Goal: Task Accomplishment & Management: Use online tool/utility

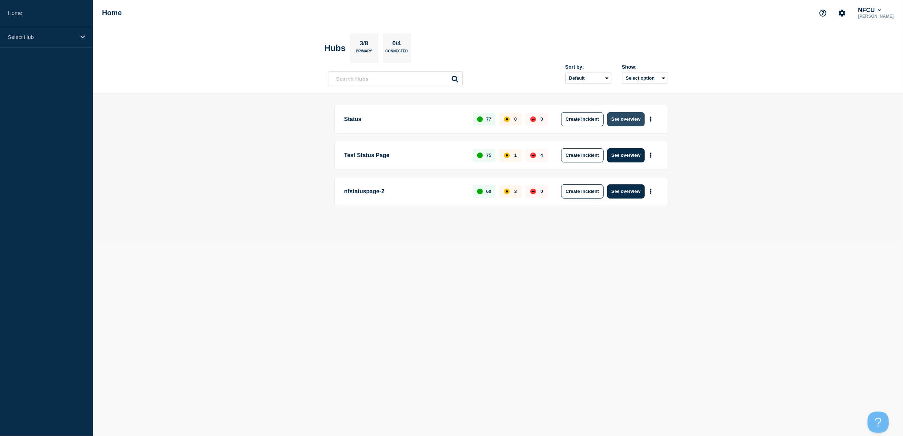
click at [622, 124] on button "See overview" at bounding box center [626, 119] width 38 height 14
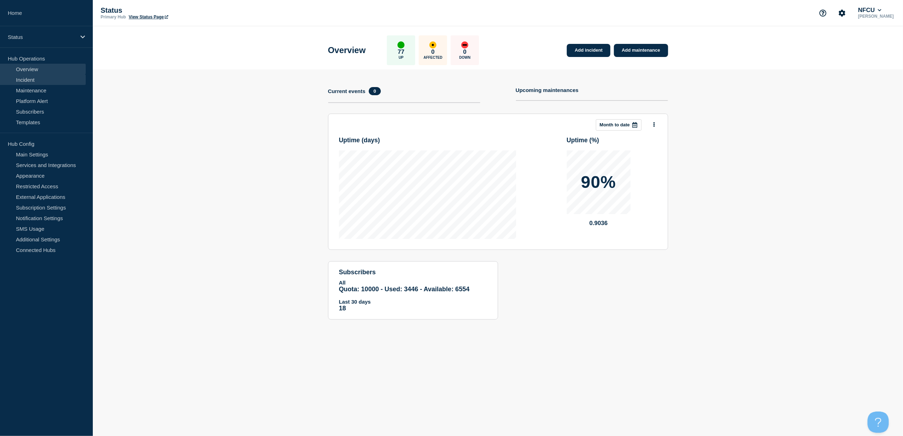
click at [33, 77] on link "Incident" at bounding box center [43, 79] width 86 height 11
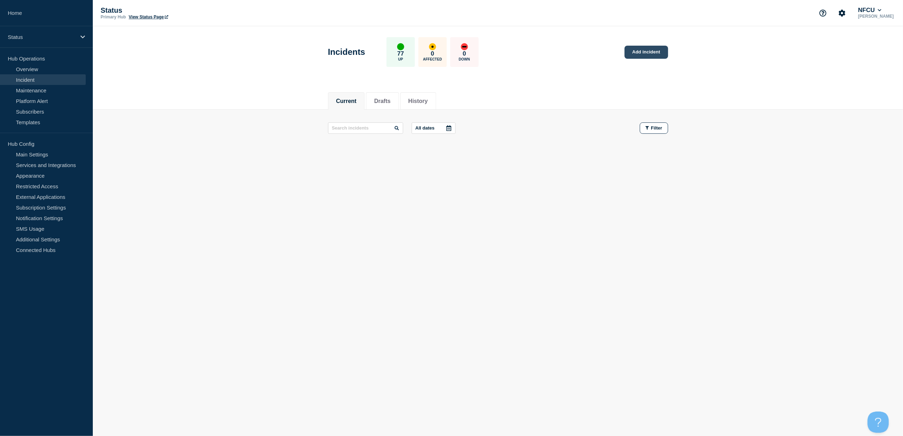
click at [644, 55] on link "Add incident" at bounding box center [646, 52] width 44 height 13
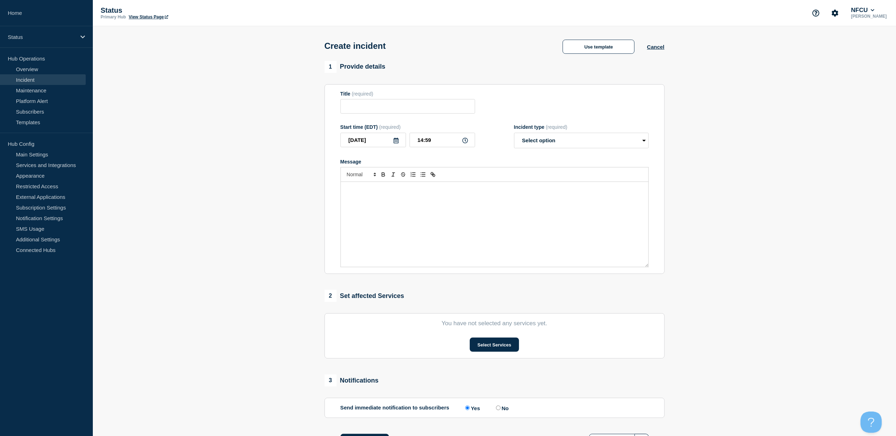
click at [421, 197] on div "Message" at bounding box center [494, 224] width 307 height 85
click at [587, 52] on button "Use template" at bounding box center [598, 47] width 72 height 14
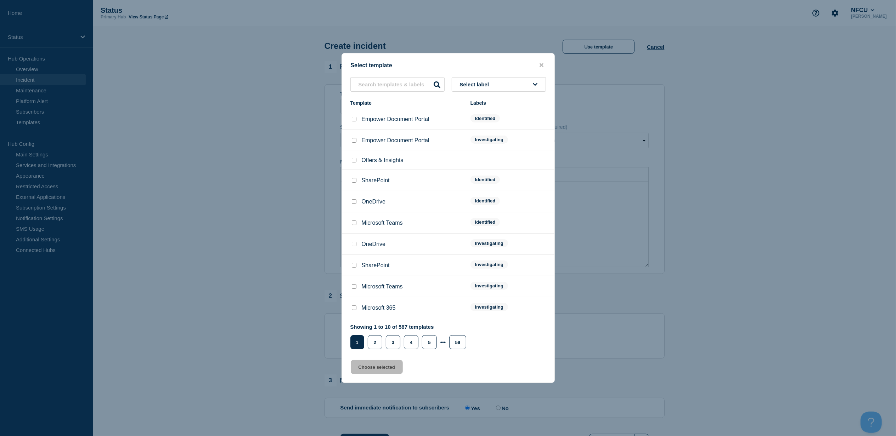
drag, startPoint x: 380, startPoint y: 70, endPoint x: 382, endPoint y: 75, distance: 5.7
click at [381, 74] on div "Select template Select label Template Labels Empower Document Portal Identified…" at bounding box center [447, 218] width 213 height 330
drag, startPoint x: 382, startPoint y: 75, endPoint x: 389, endPoint y: 87, distance: 13.2
click at [388, 88] on input "text" at bounding box center [397, 84] width 94 height 15
type input "zelle"
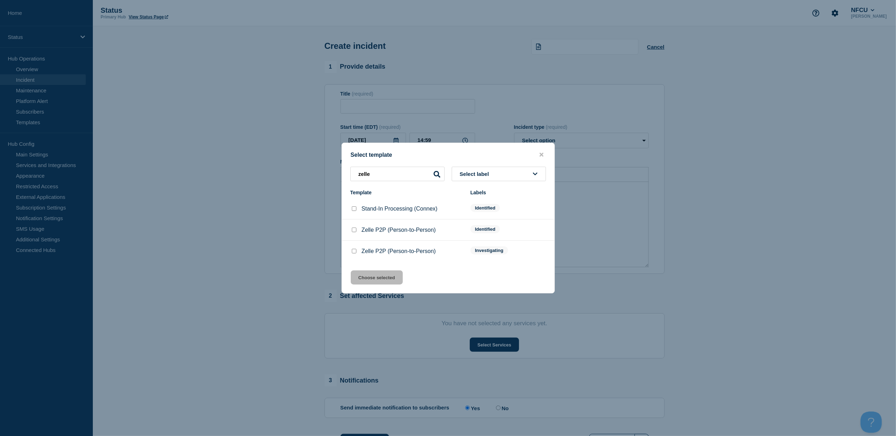
click at [355, 252] on input "Zelle P2P (Person-to-Person) checkbox" at bounding box center [354, 251] width 5 height 5
checkbox input "true"
click at [367, 271] on button "Choose selected" at bounding box center [377, 278] width 52 height 14
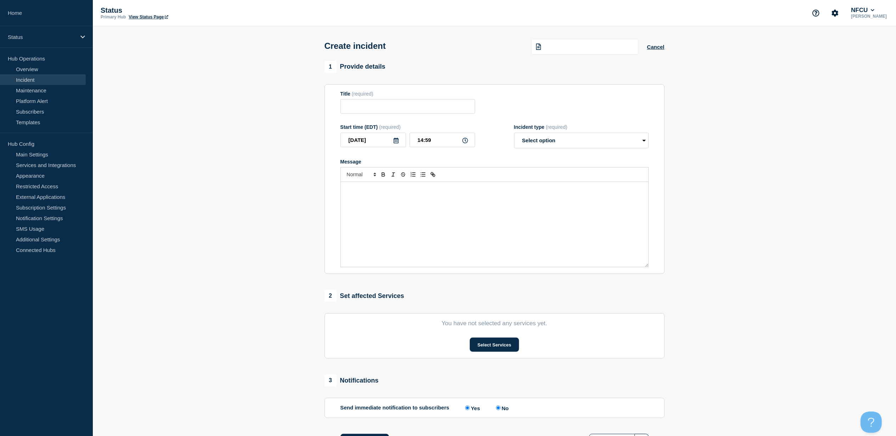
type input "Zelle P2P (Person-to-Person)"
select select "investigating"
radio input "false"
radio input "true"
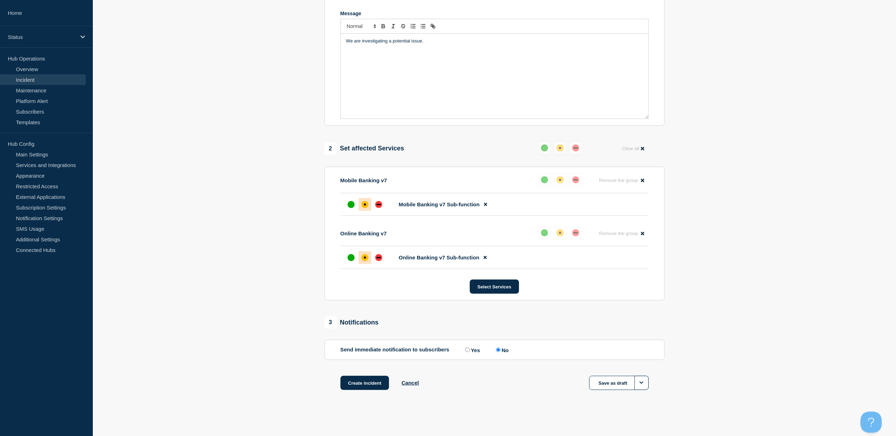
scroll to position [152, 0]
click at [372, 384] on button "Create incident" at bounding box center [364, 383] width 49 height 14
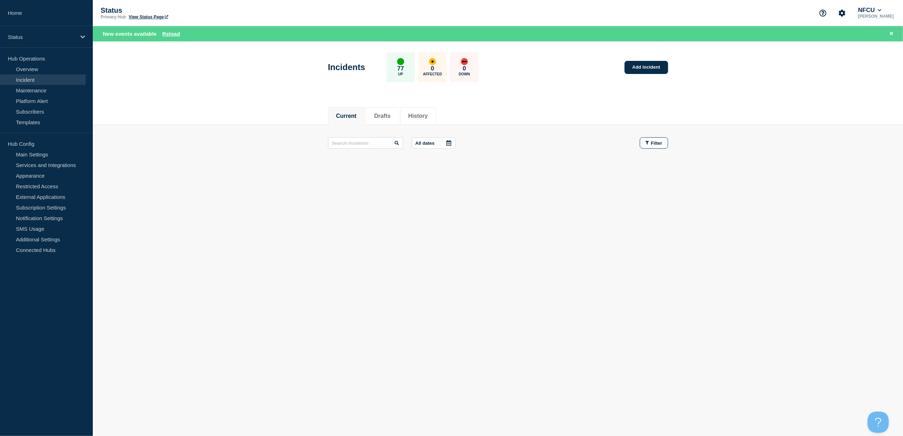
click at [356, 115] on button "Current" at bounding box center [346, 116] width 21 height 6
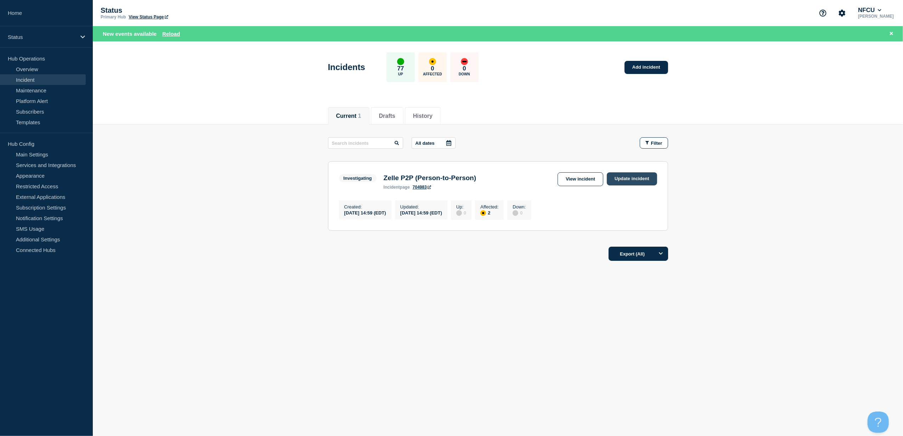
click at [639, 180] on link "Update incident" at bounding box center [632, 178] width 50 height 13
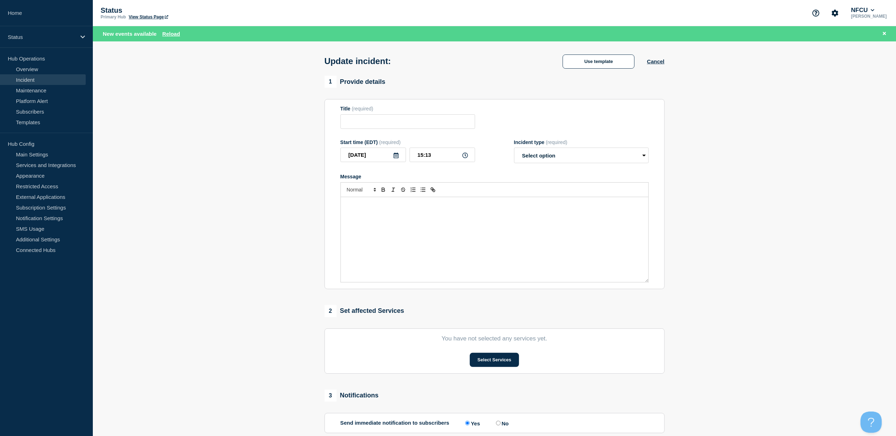
type input "Zelle P2P (Person-to-Person)"
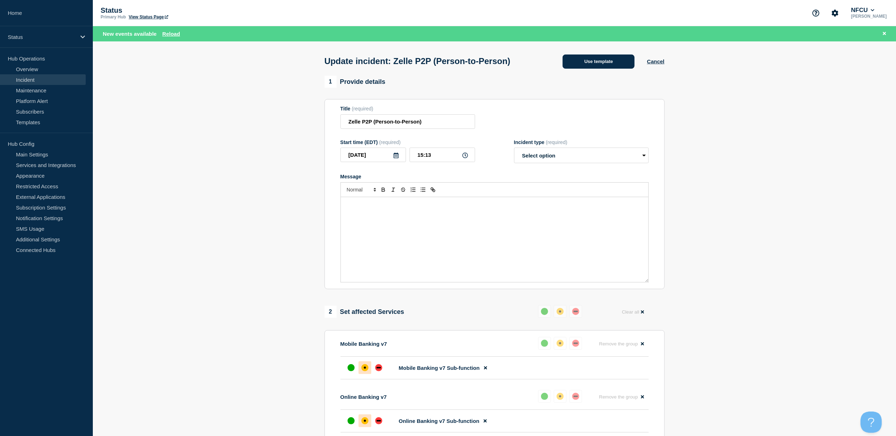
click at [616, 64] on button "Use template" at bounding box center [598, 62] width 72 height 14
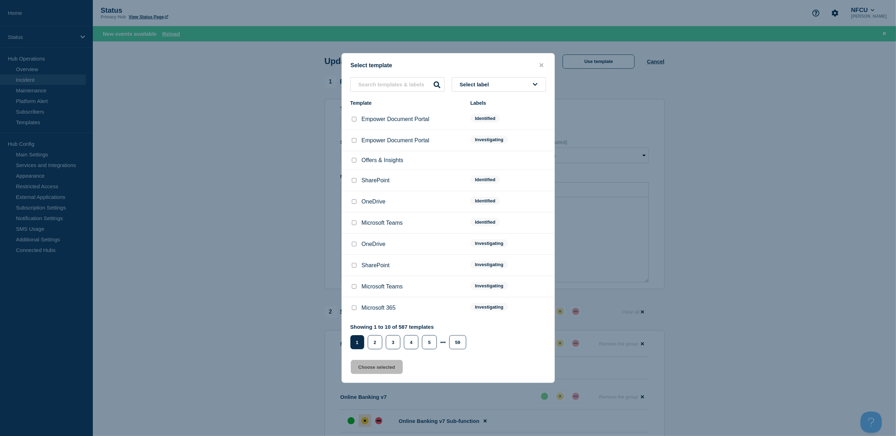
click at [497, 90] on button "Select label" at bounding box center [499, 84] width 94 height 15
click at [500, 203] on button "Resolved - No Issue" at bounding box center [499, 210] width 94 height 15
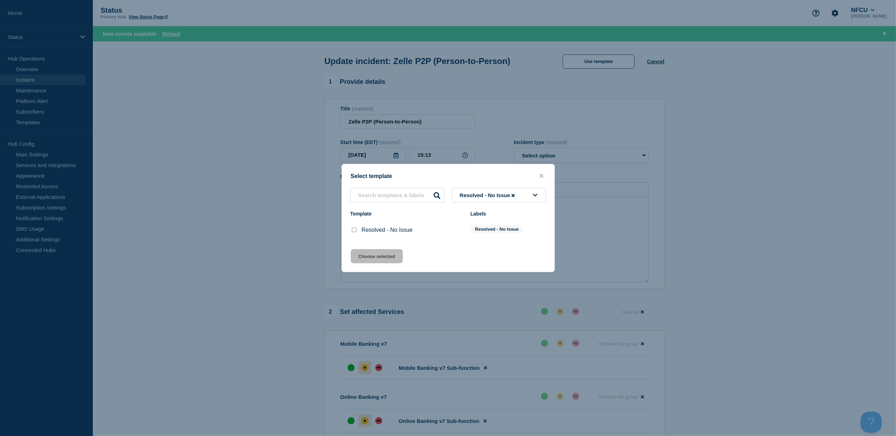
click at [347, 234] on li "Resolved - No Issue Resolved - No Issue" at bounding box center [448, 230] width 212 height 21
click at [356, 231] on div at bounding box center [353, 230] width 7 height 7
click at [354, 231] on input "Resolved - No Issue checkbox" at bounding box center [354, 230] width 5 height 5
checkbox input "true"
click at [372, 257] on button "Choose selected" at bounding box center [377, 256] width 52 height 14
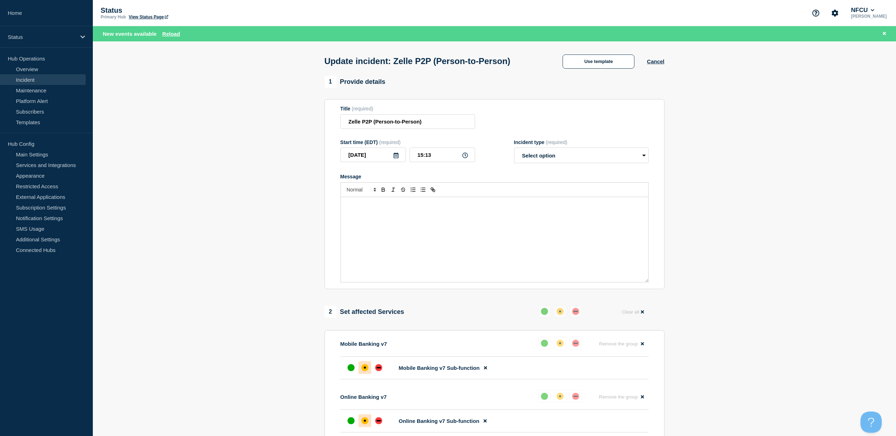
select select "resolved"
radio input "false"
radio input "true"
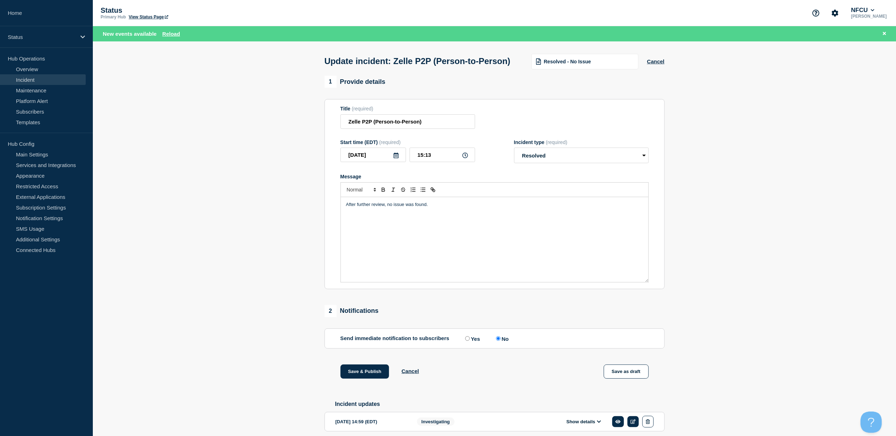
scroll to position [46, 0]
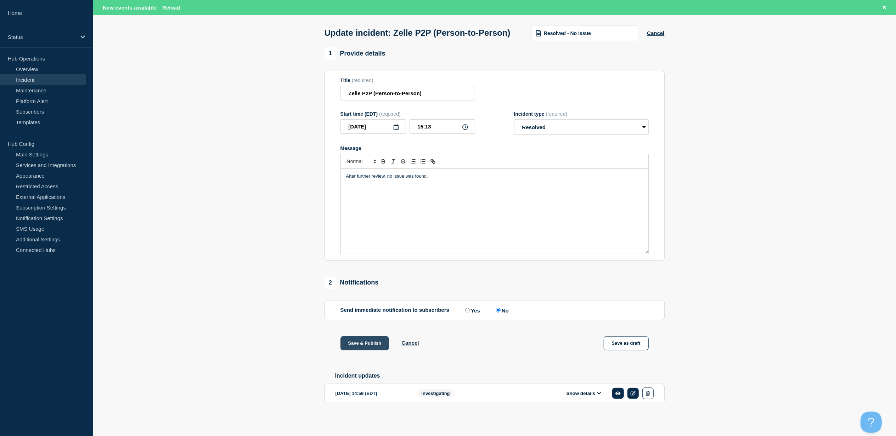
click at [349, 339] on button "Save & Publish" at bounding box center [364, 343] width 49 height 14
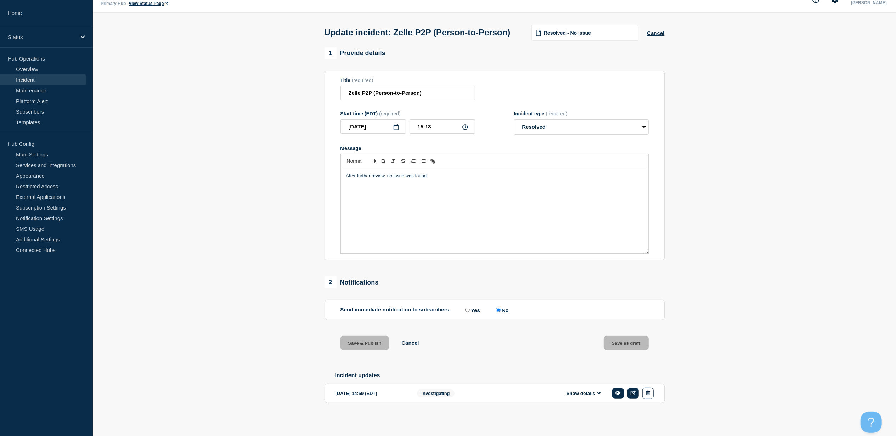
scroll to position [30, 0]
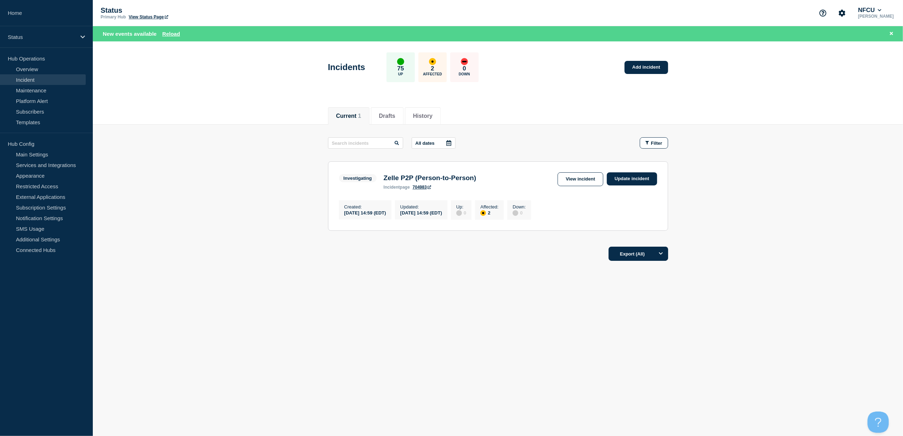
drag, startPoint x: 844, startPoint y: 203, endPoint x: 747, endPoint y: 80, distance: 156.6
click at [841, 199] on main "All dates Filter Investigating 2 Affected Zelle P2P (Person-to-Person) Created …" at bounding box center [498, 183] width 810 height 117
